Goal: Task Accomplishment & Management: Complete application form

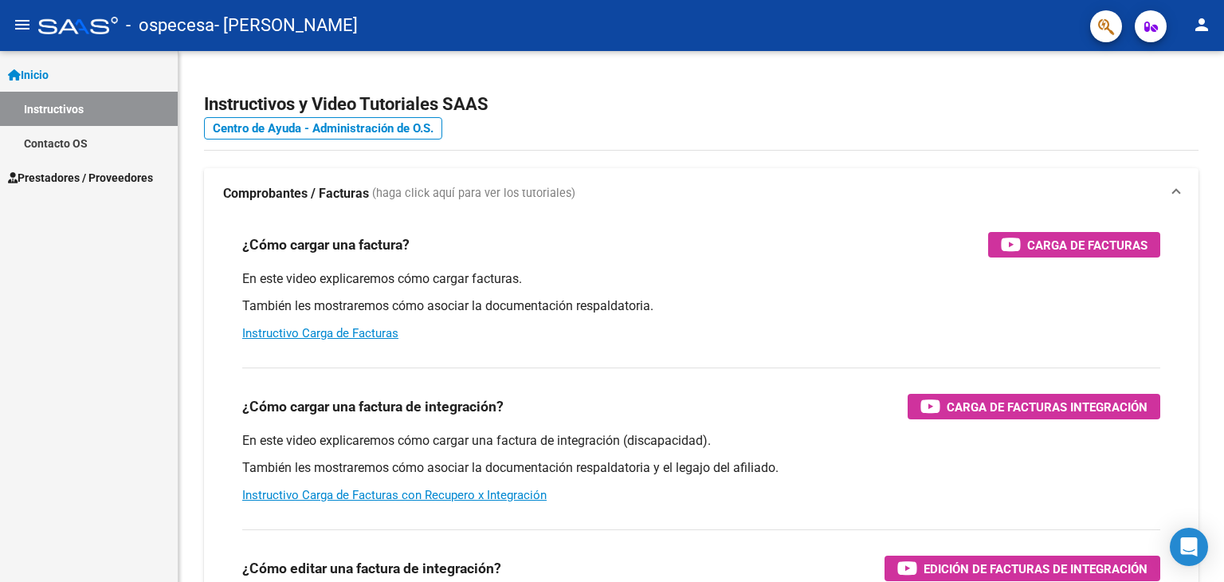
click at [88, 183] on span "Prestadores / Proveedores" at bounding box center [80, 178] width 145 height 18
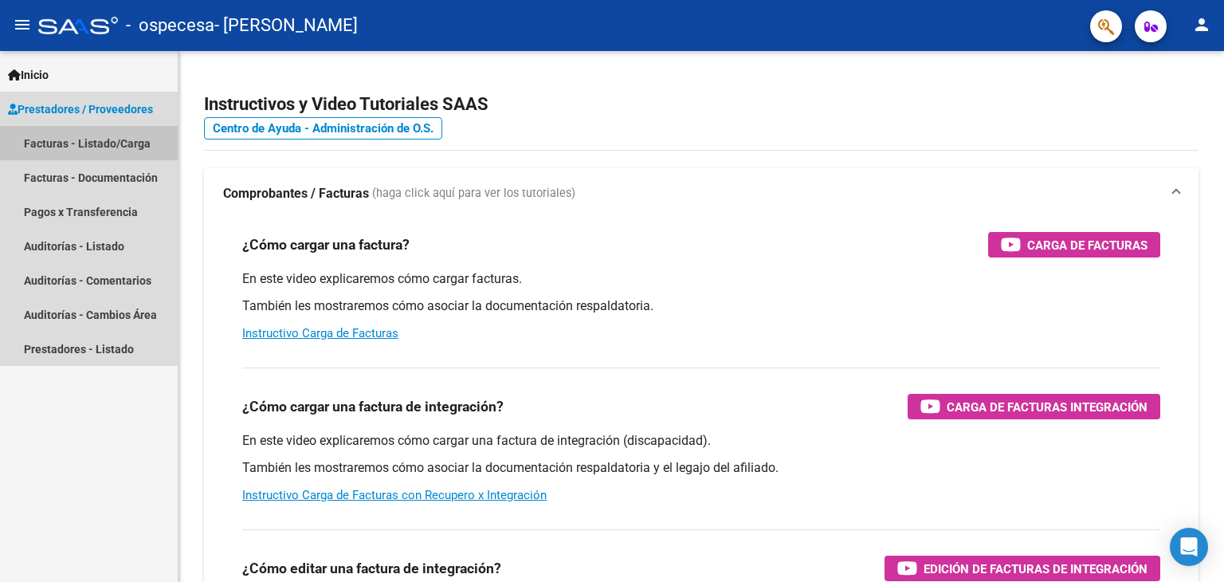
click at [101, 142] on link "Facturas - Listado/Carga" at bounding box center [89, 143] width 178 height 34
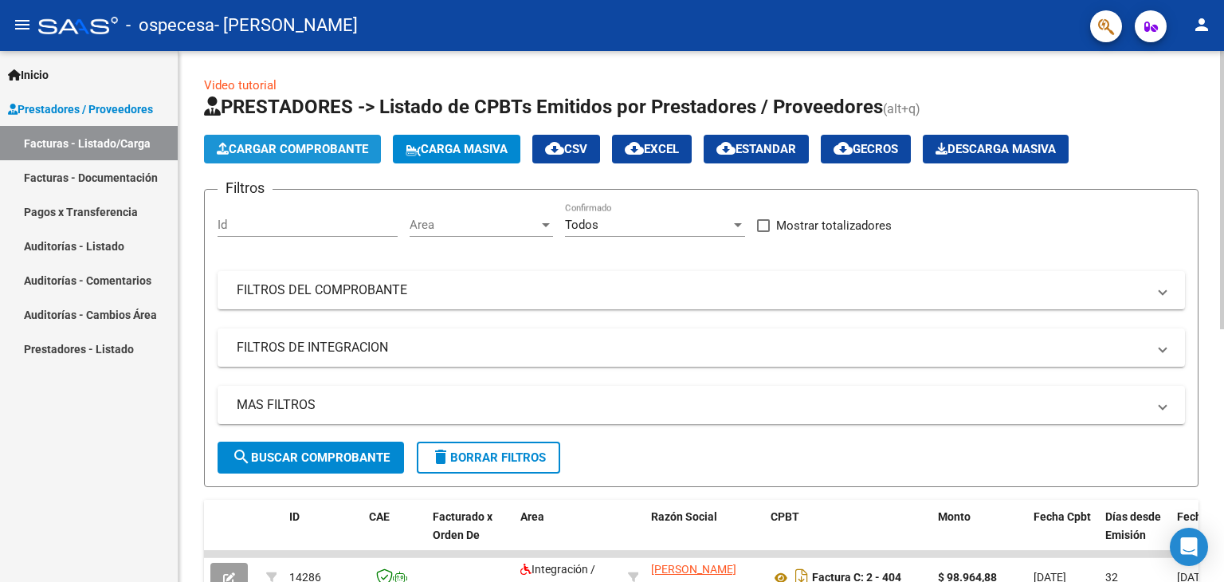
click at [309, 150] on span "Cargar Comprobante" at bounding box center [292, 149] width 151 height 14
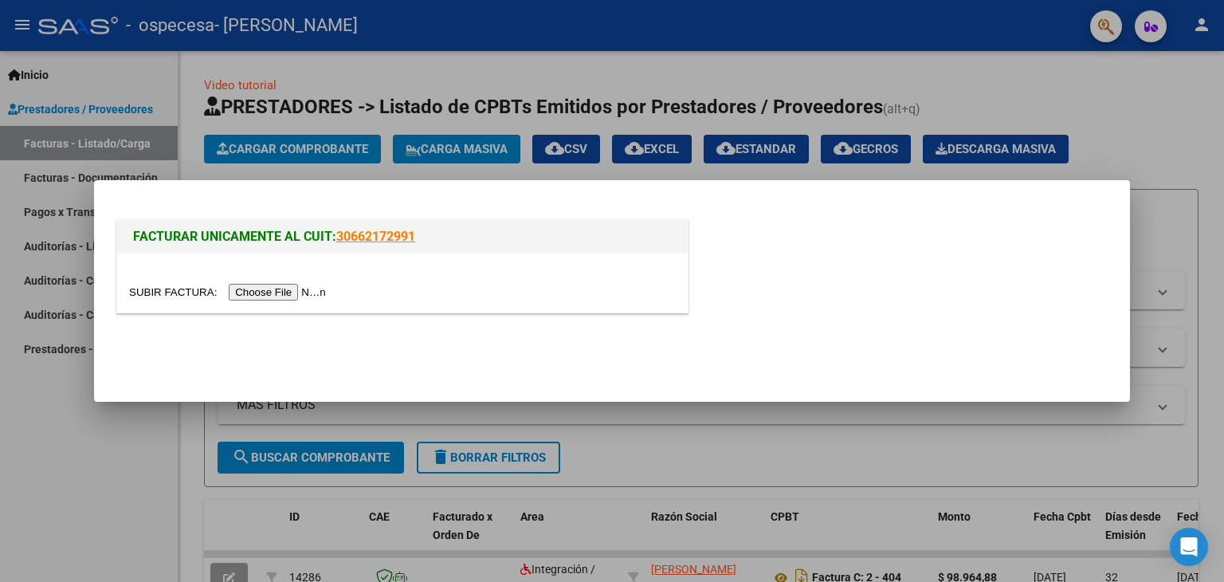
click at [285, 290] on input "file" at bounding box center [230, 292] width 202 height 17
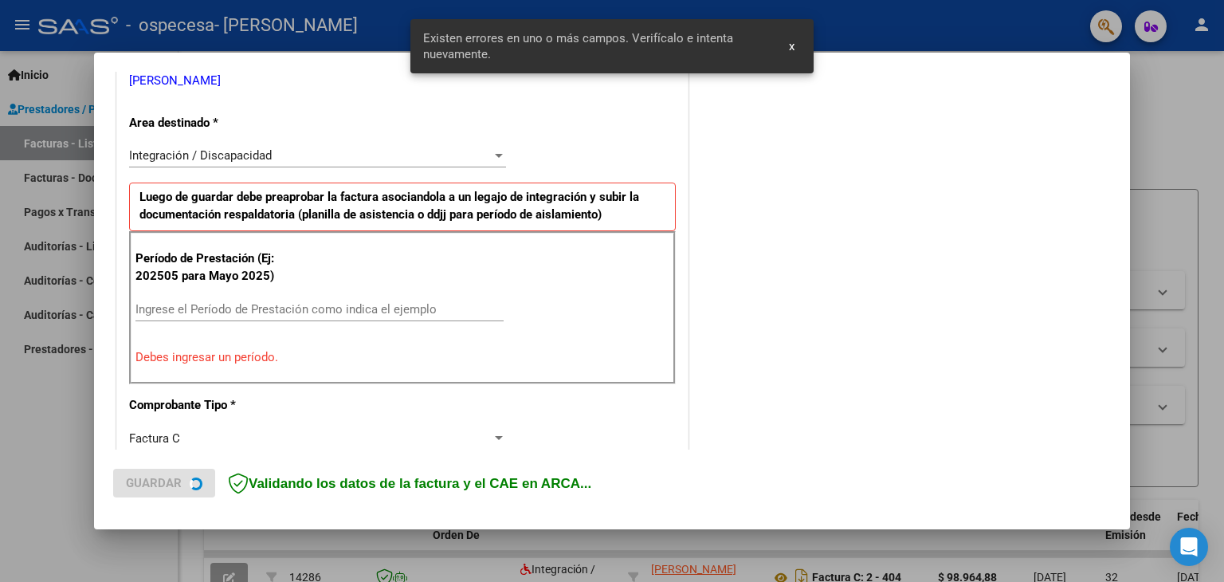
scroll to position [335, 0]
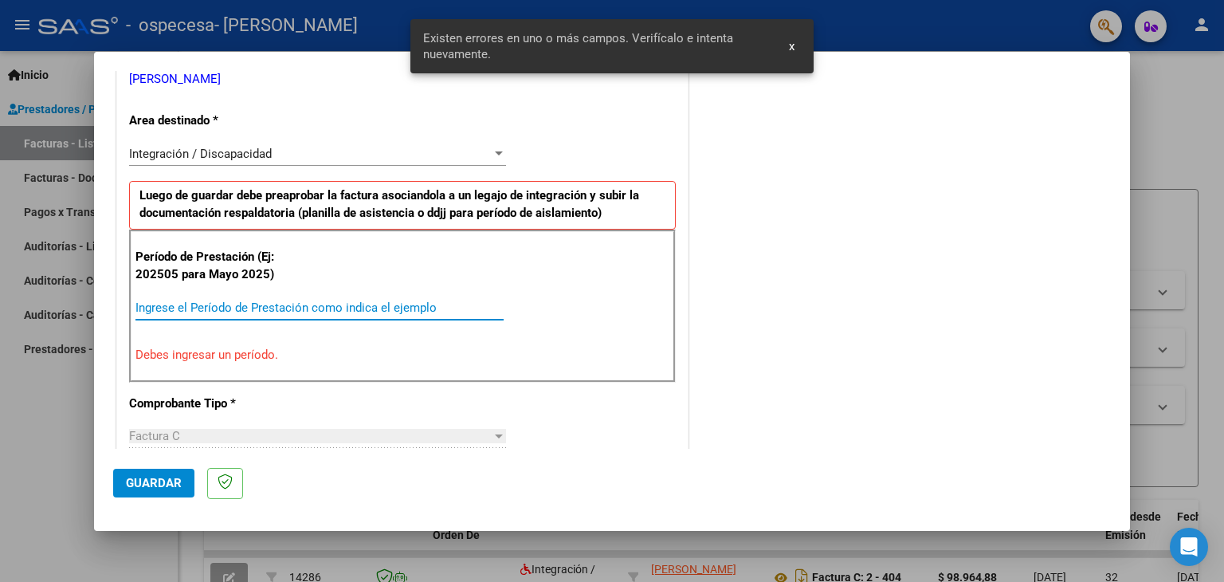
click at [140, 306] on input "Ingrese el Período de Prestación como indica el ejemplo" at bounding box center [319, 307] width 368 height 14
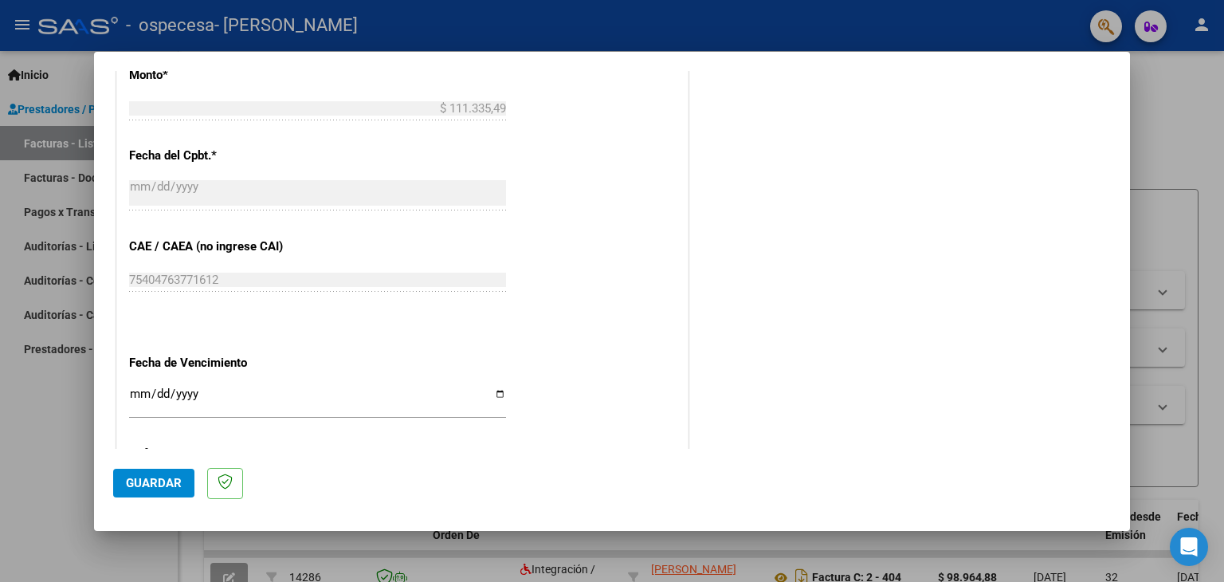
scroll to position [876, 0]
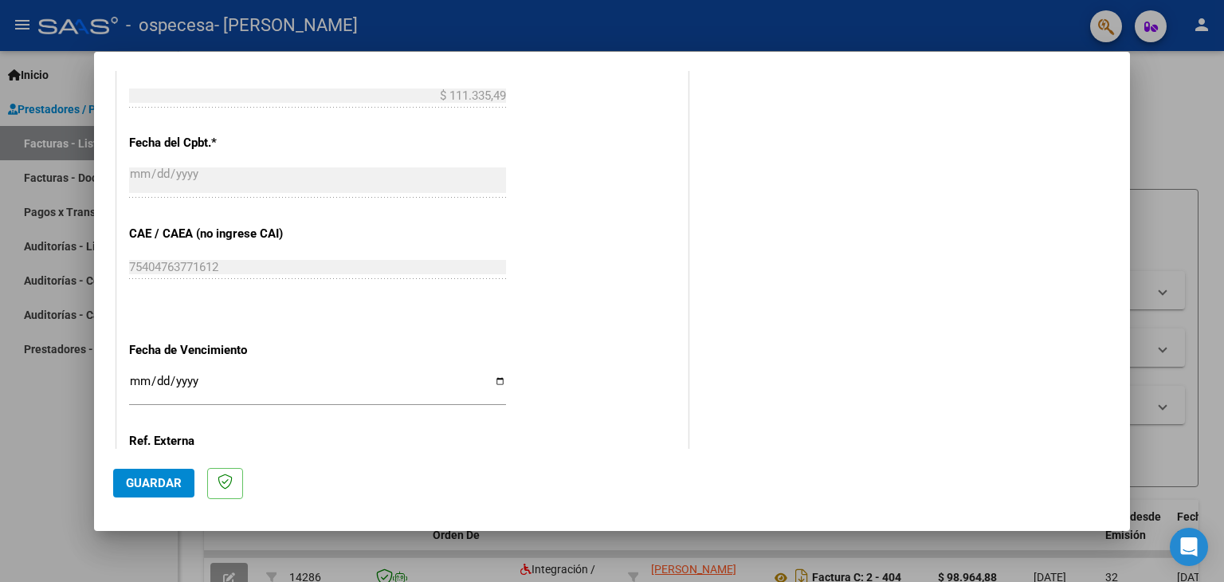
type input "202509"
click at [492, 378] on input "Ingresar la fecha" at bounding box center [317, 387] width 377 height 25
type input "[DATE]"
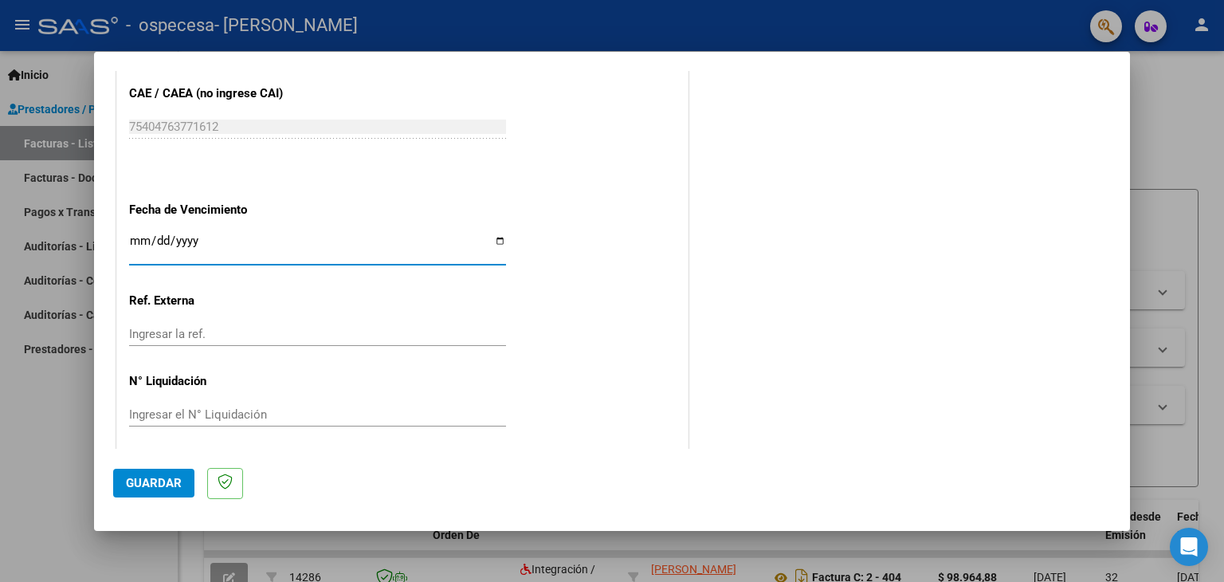
scroll to position [1022, 0]
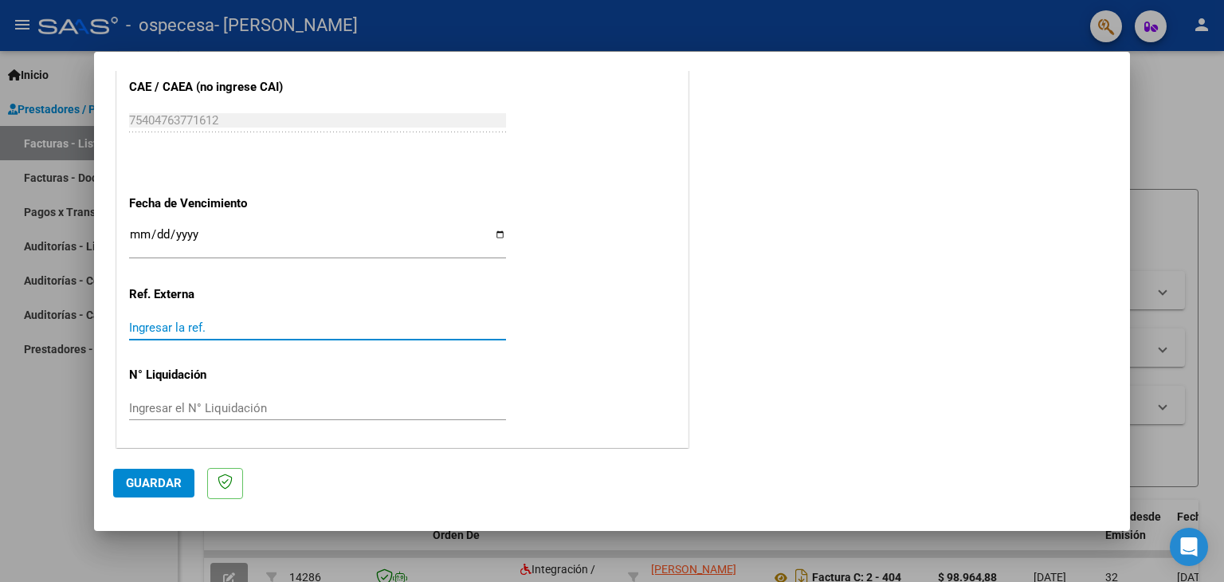
click at [137, 327] on input "Ingresar la ref." at bounding box center [317, 327] width 377 height 14
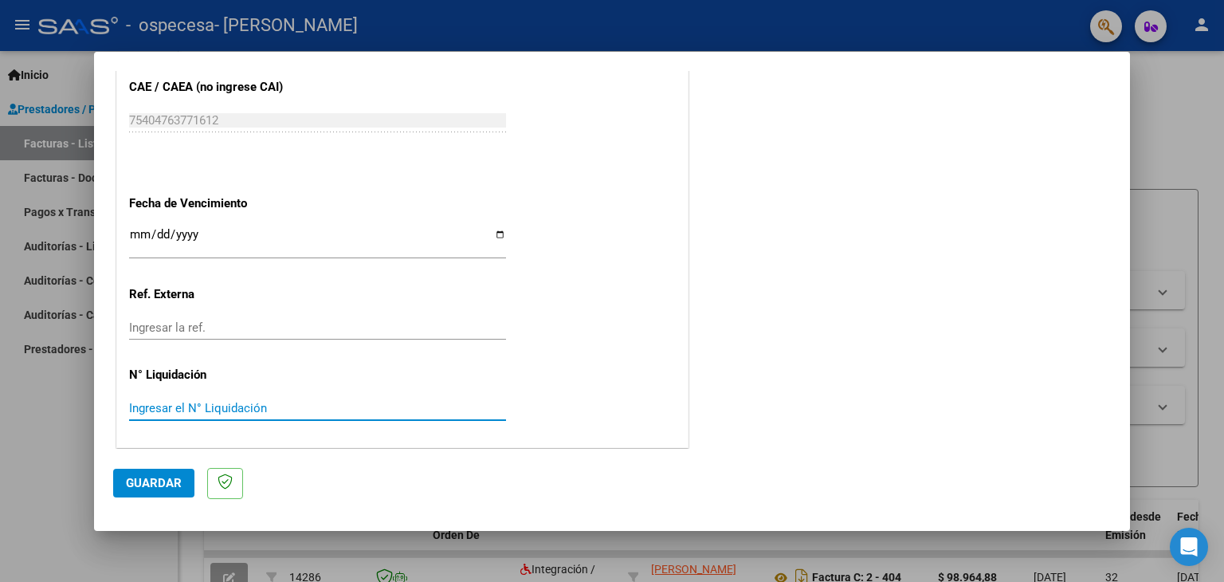
click at [143, 407] on input "Ingresar el N° Liquidación" at bounding box center [317, 408] width 377 height 14
type input "414"
click at [153, 485] on span "Guardar" at bounding box center [154, 483] width 56 height 14
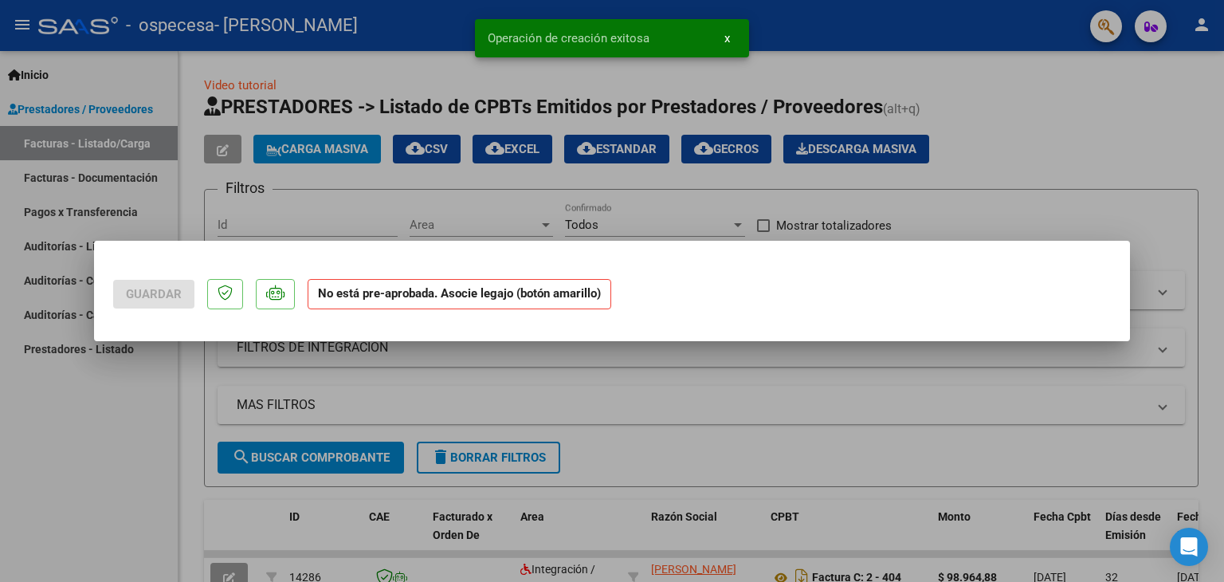
scroll to position [0, 0]
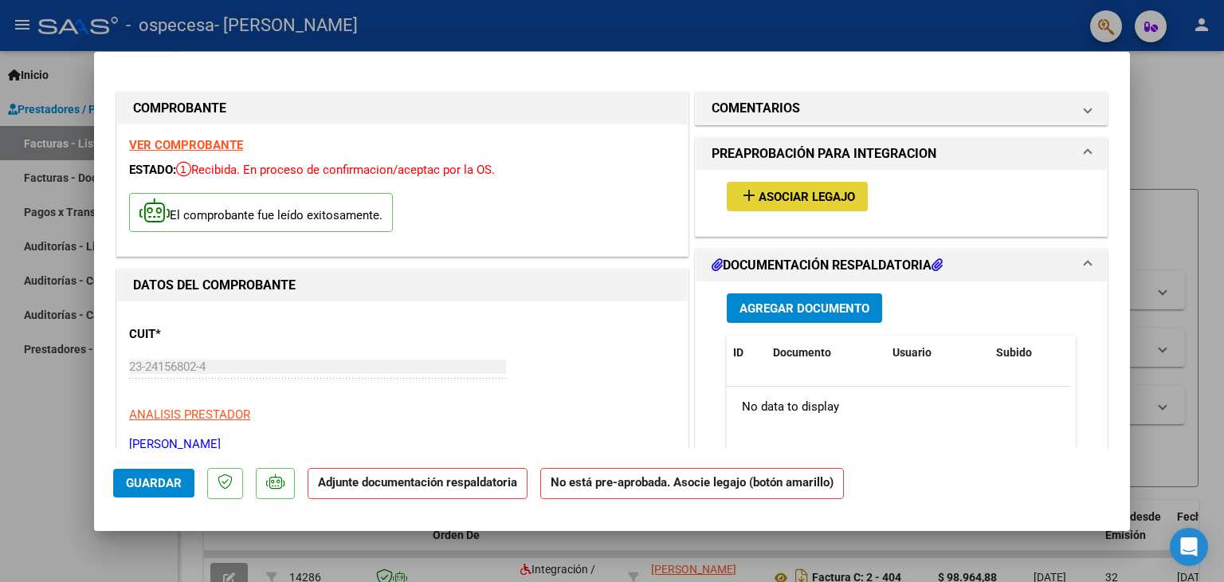
click at [746, 199] on mat-icon "add" at bounding box center [748, 195] width 19 height 19
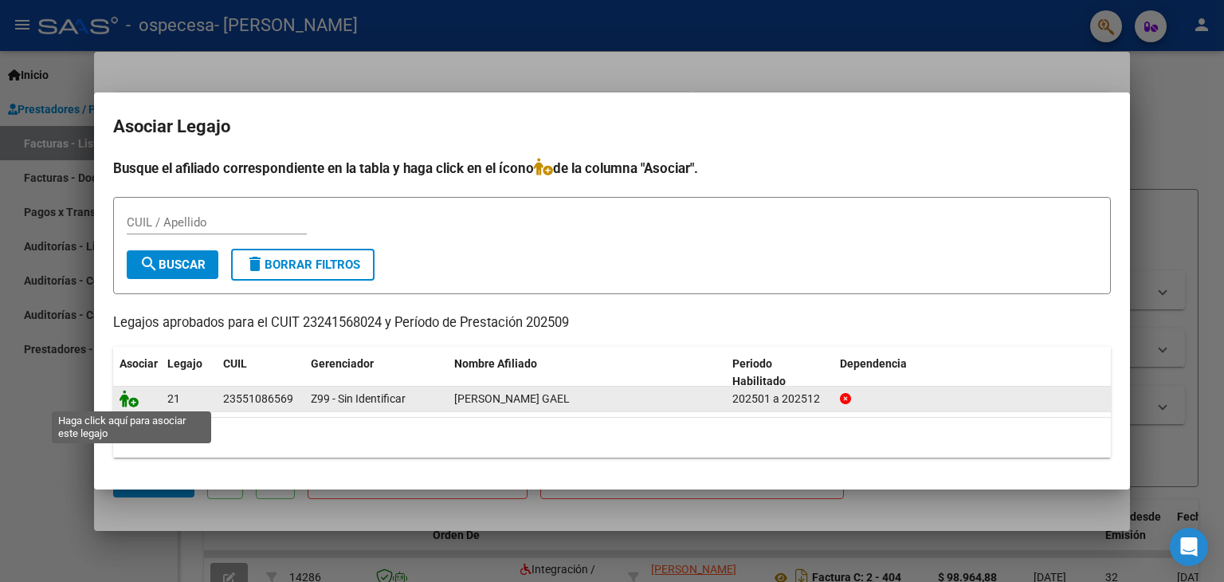
click at [133, 395] on icon at bounding box center [129, 399] width 19 height 18
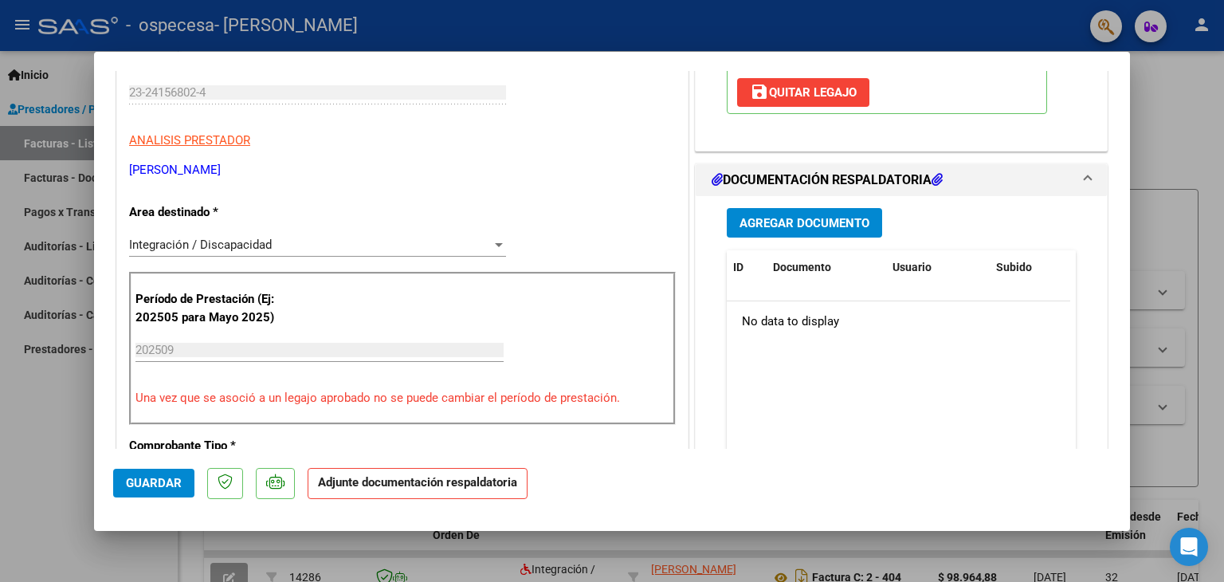
scroll to position [274, 0]
click at [739, 218] on span "Agregar Documento" at bounding box center [804, 223] width 130 height 14
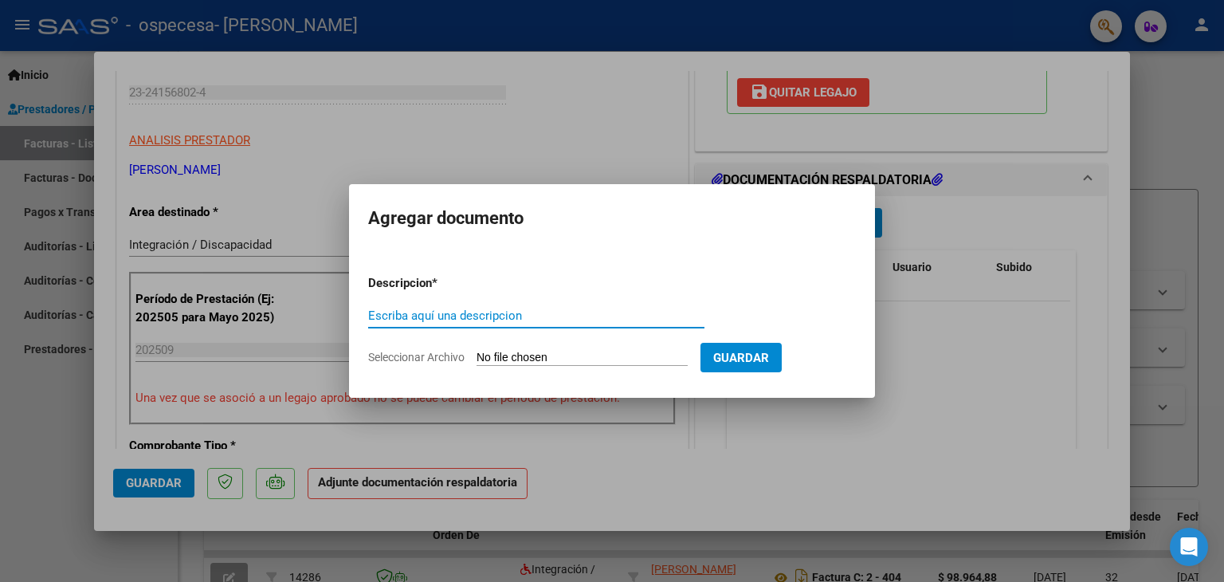
click at [388, 312] on input "Escriba aquí una descripcion" at bounding box center [536, 315] width 336 height 14
type input "Planilla Asist Septiembre 25"
click at [505, 356] on input "Seleccionar Archivo" at bounding box center [581, 358] width 211 height 15
type input "C:\fakepath\¨Planilla de asistencia_23241568024_011_00002_00000414.docx"
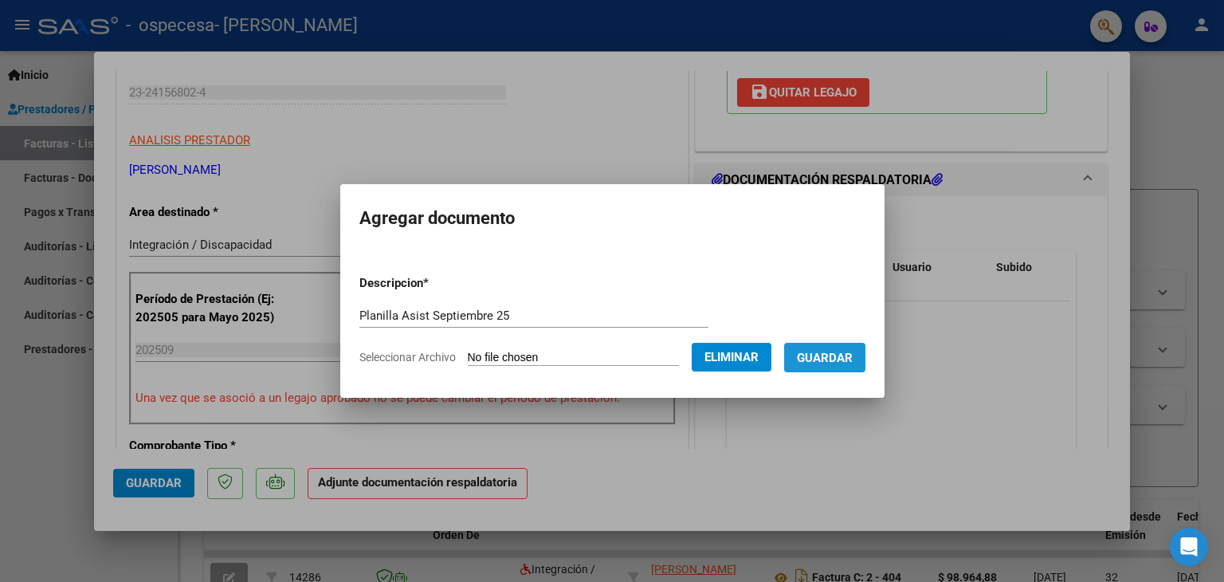
click at [841, 356] on span "Guardar" at bounding box center [825, 358] width 56 height 14
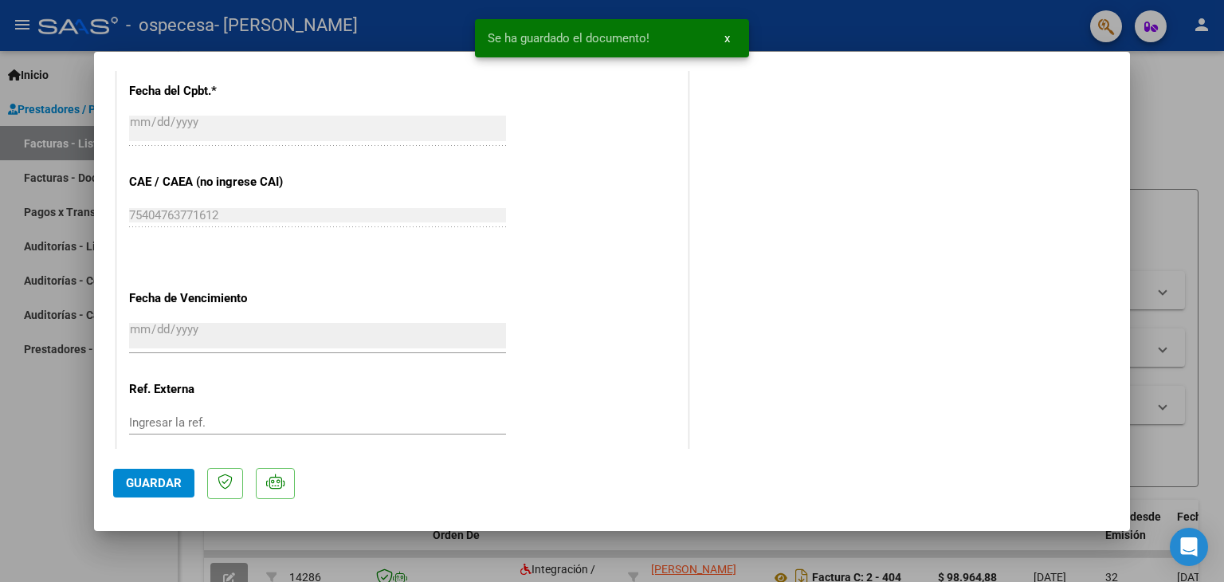
scroll to position [1046, 0]
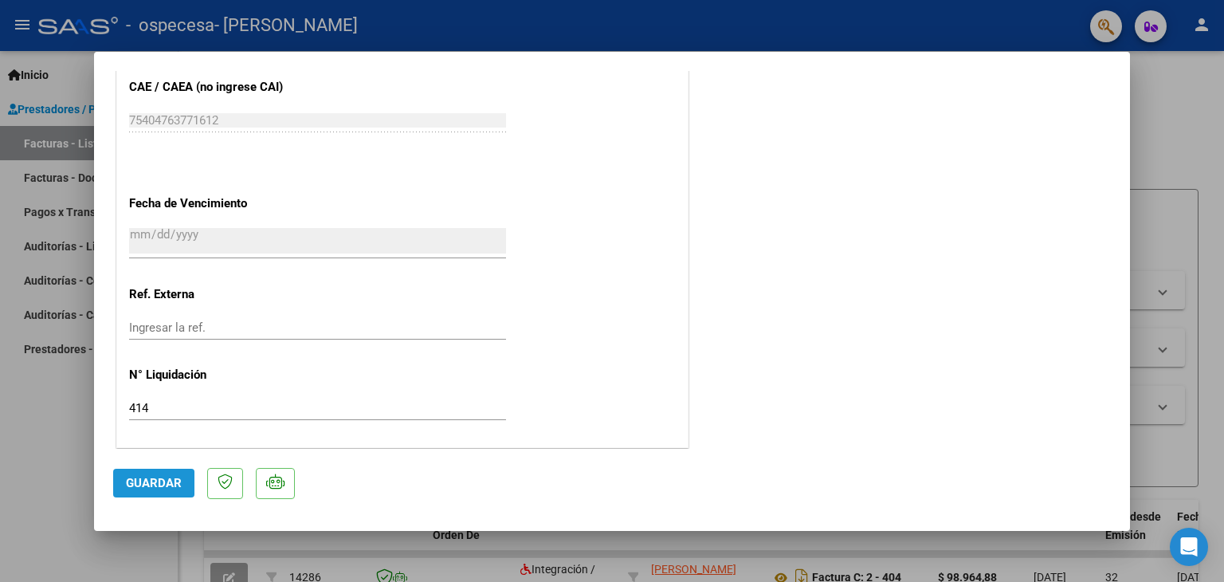
click at [131, 488] on span "Guardar" at bounding box center [154, 483] width 56 height 14
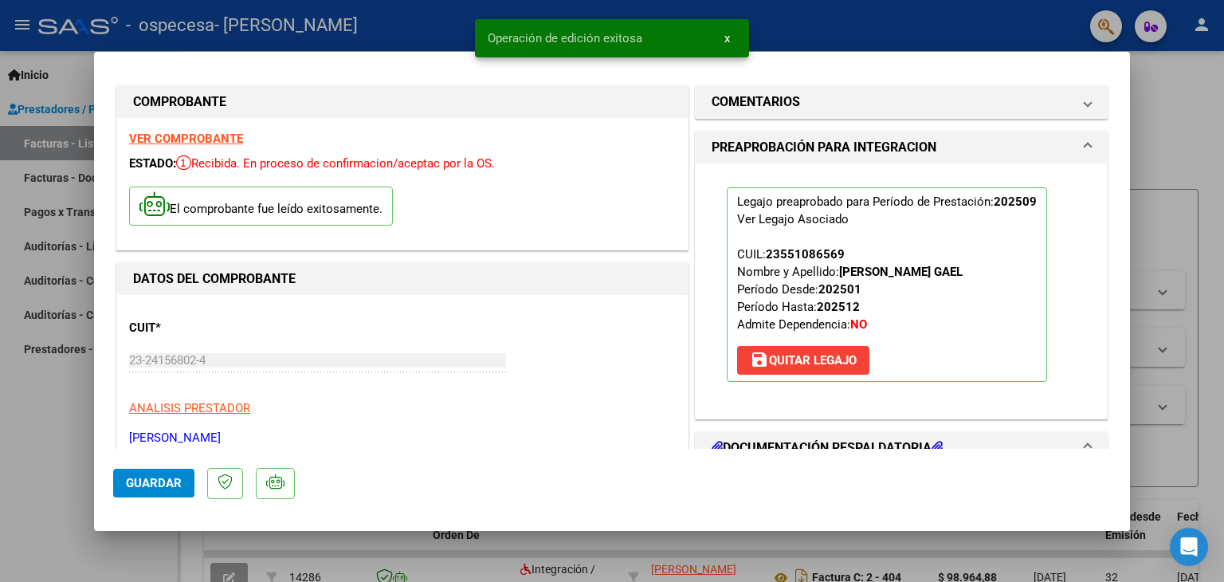
scroll to position [0, 0]
